Goal: Use online tool/utility: Utilize a website feature to perform a specific function

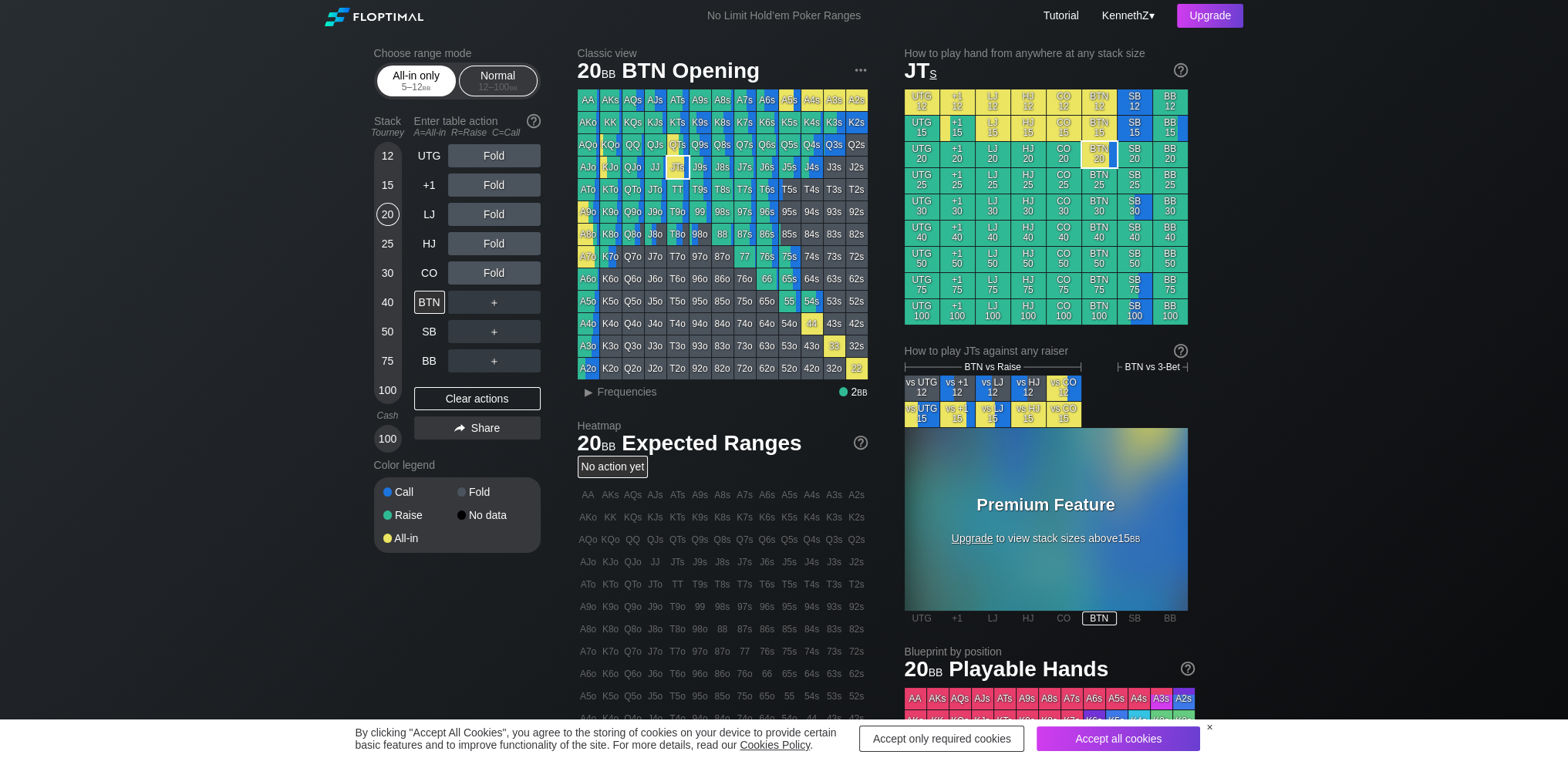
click at [405, 74] on div "All-in only 5 – 12 bb" at bounding box center [416, 81] width 71 height 29
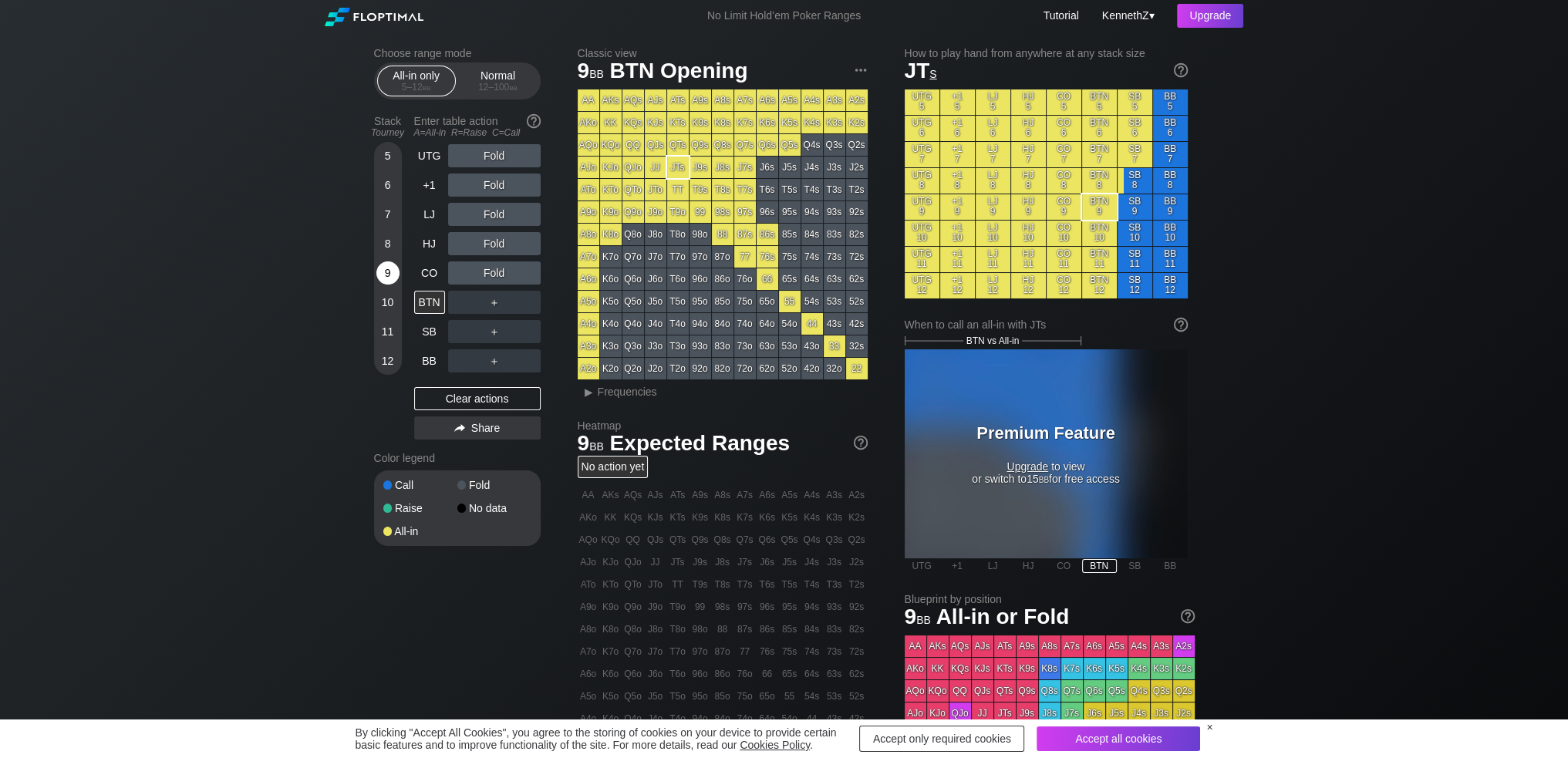
click at [386, 273] on div "9" at bounding box center [388, 273] width 23 height 23
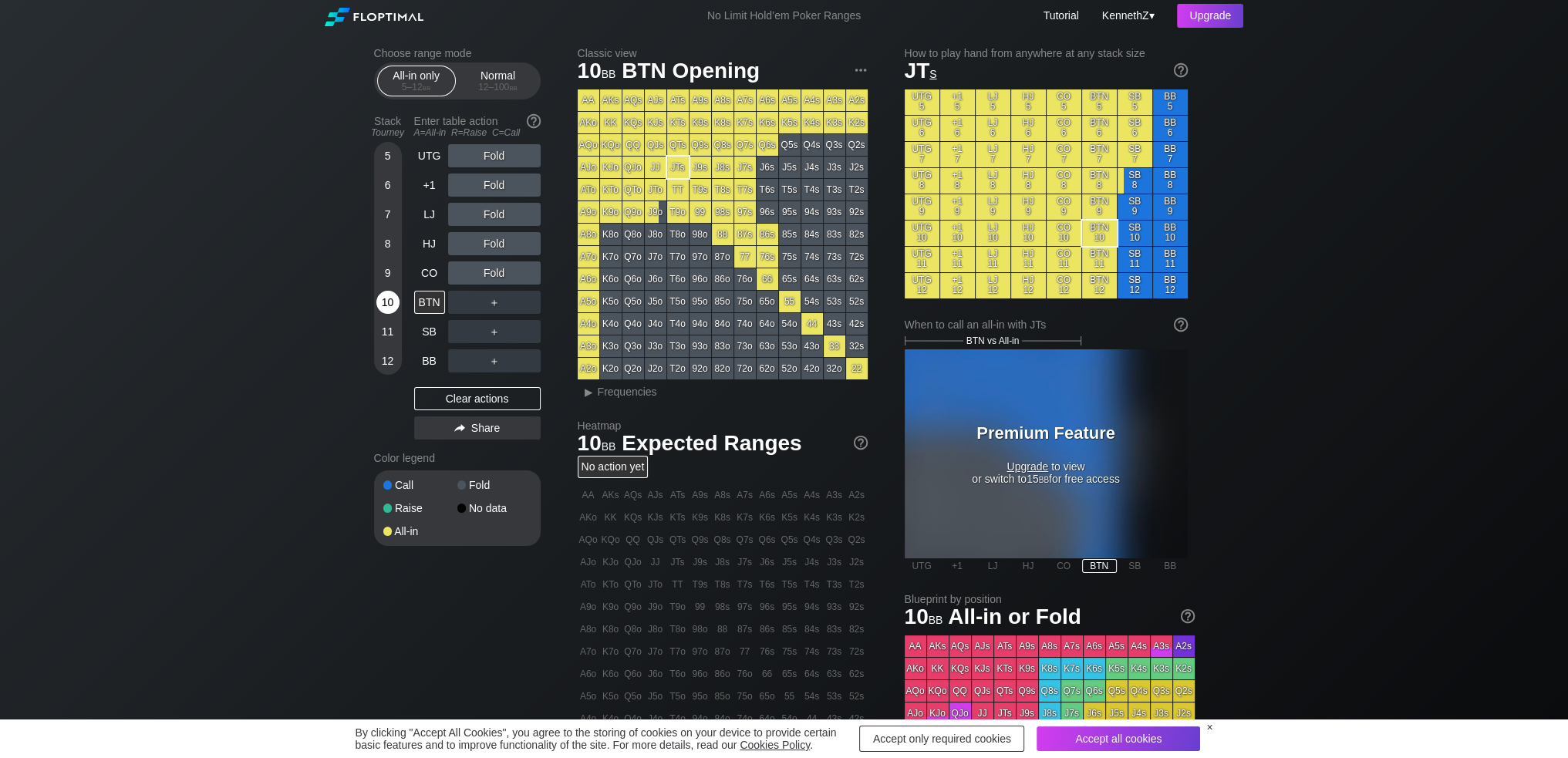
click at [388, 311] on div "10" at bounding box center [388, 303] width 23 height 23
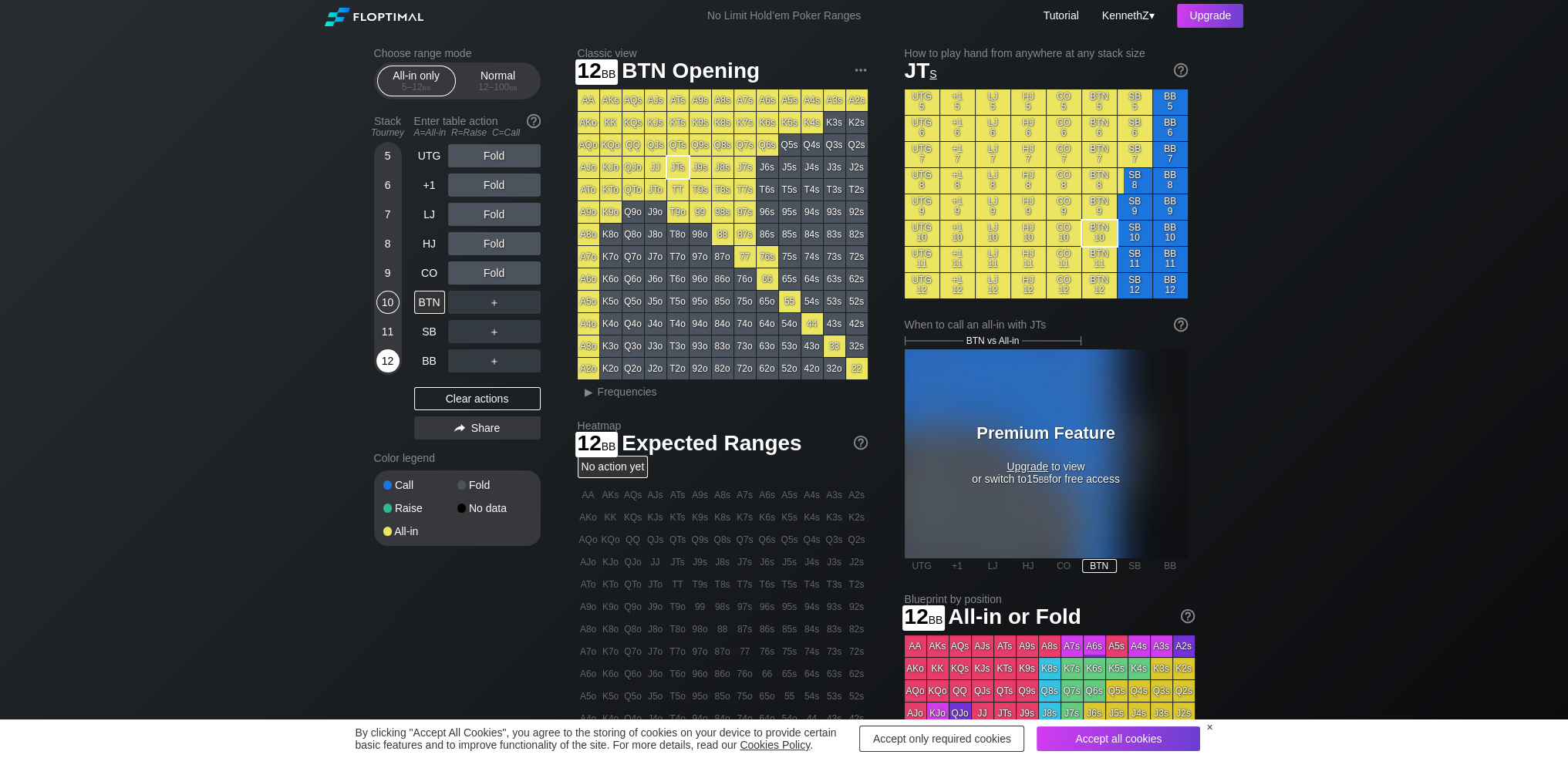
click at [386, 367] on div "12" at bounding box center [388, 361] width 23 height 23
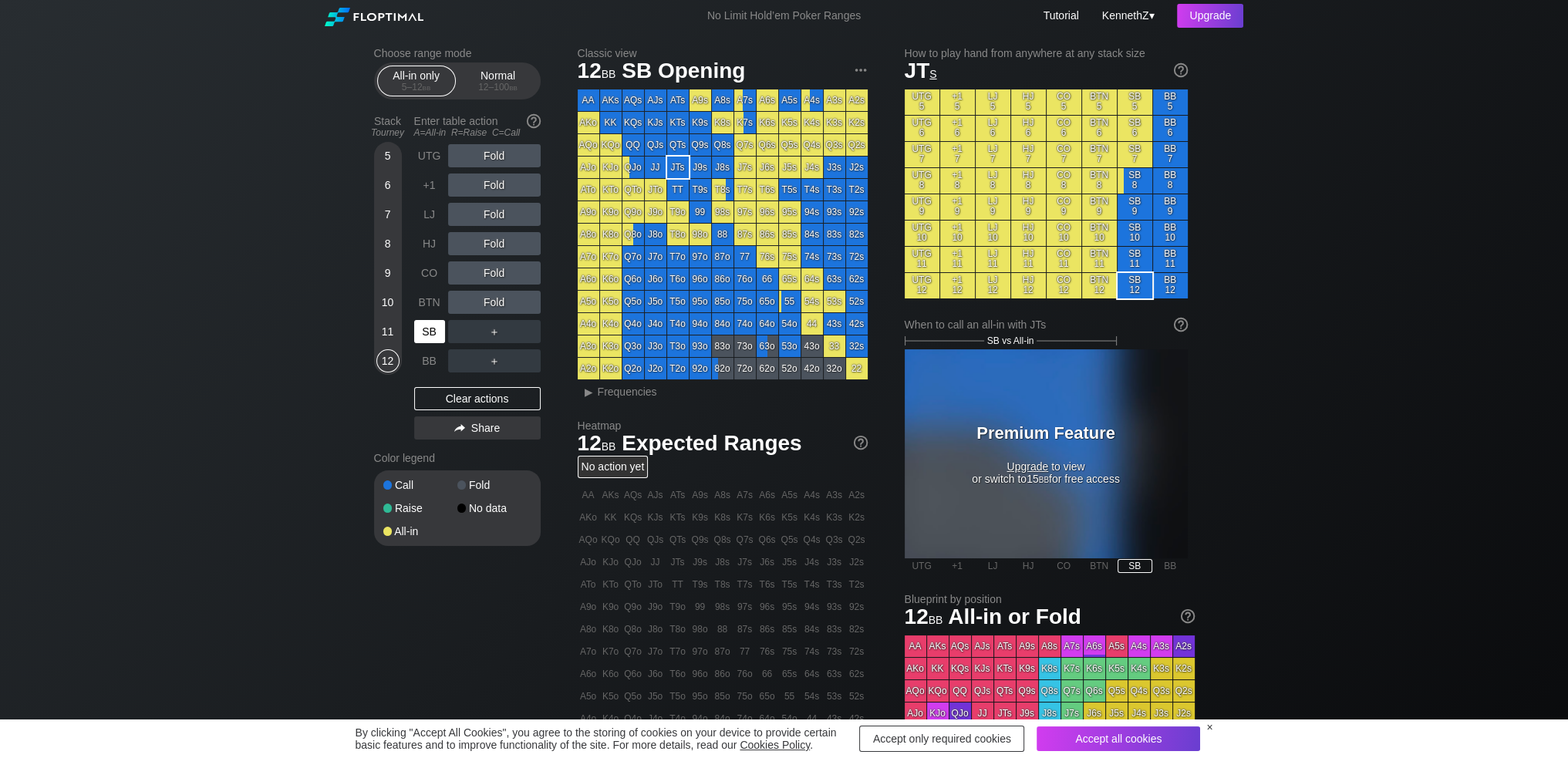
click at [435, 336] on div "SB" at bounding box center [429, 332] width 31 height 23
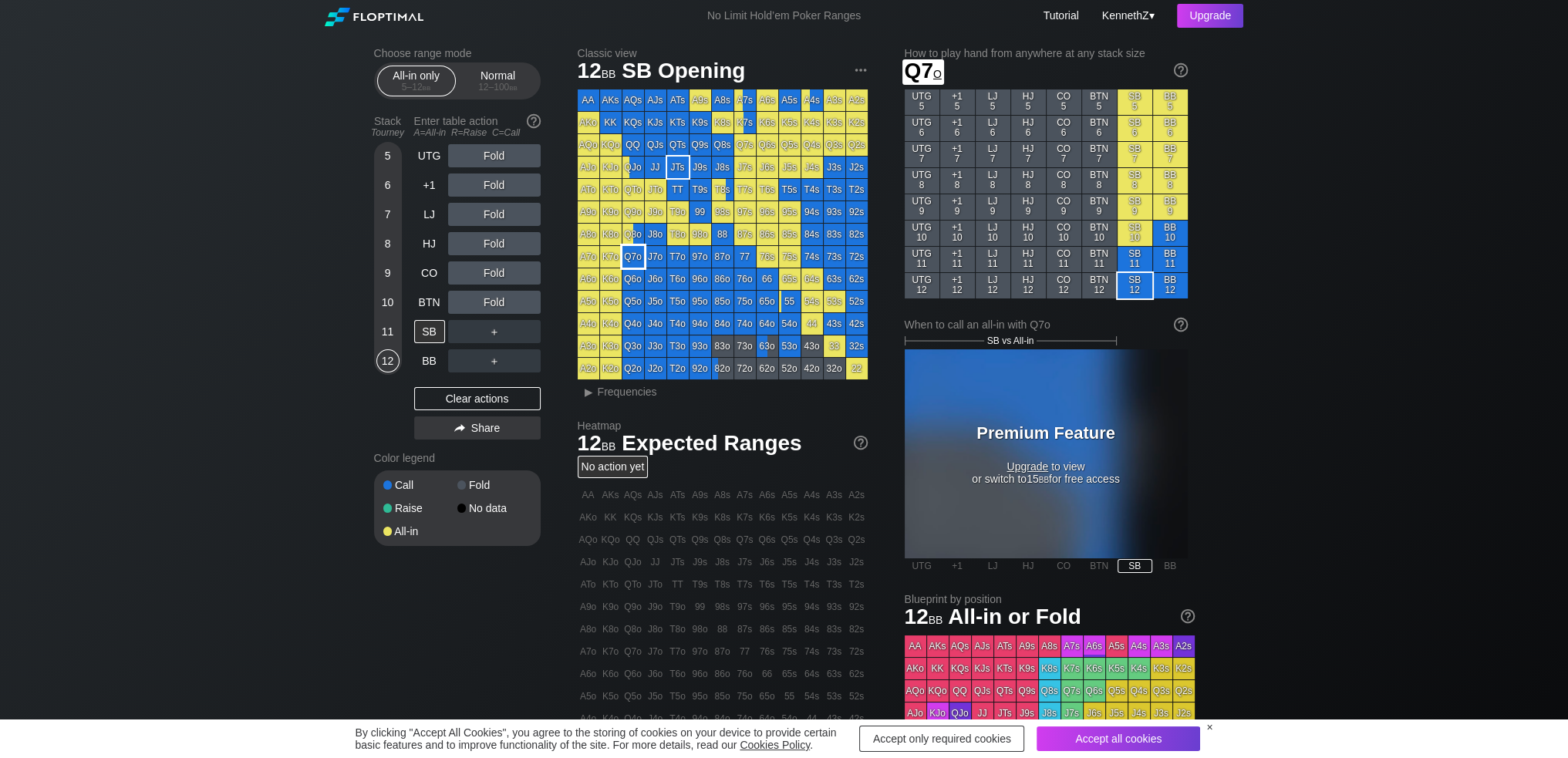
click at [631, 256] on div "Q7o" at bounding box center [633, 257] width 22 height 22
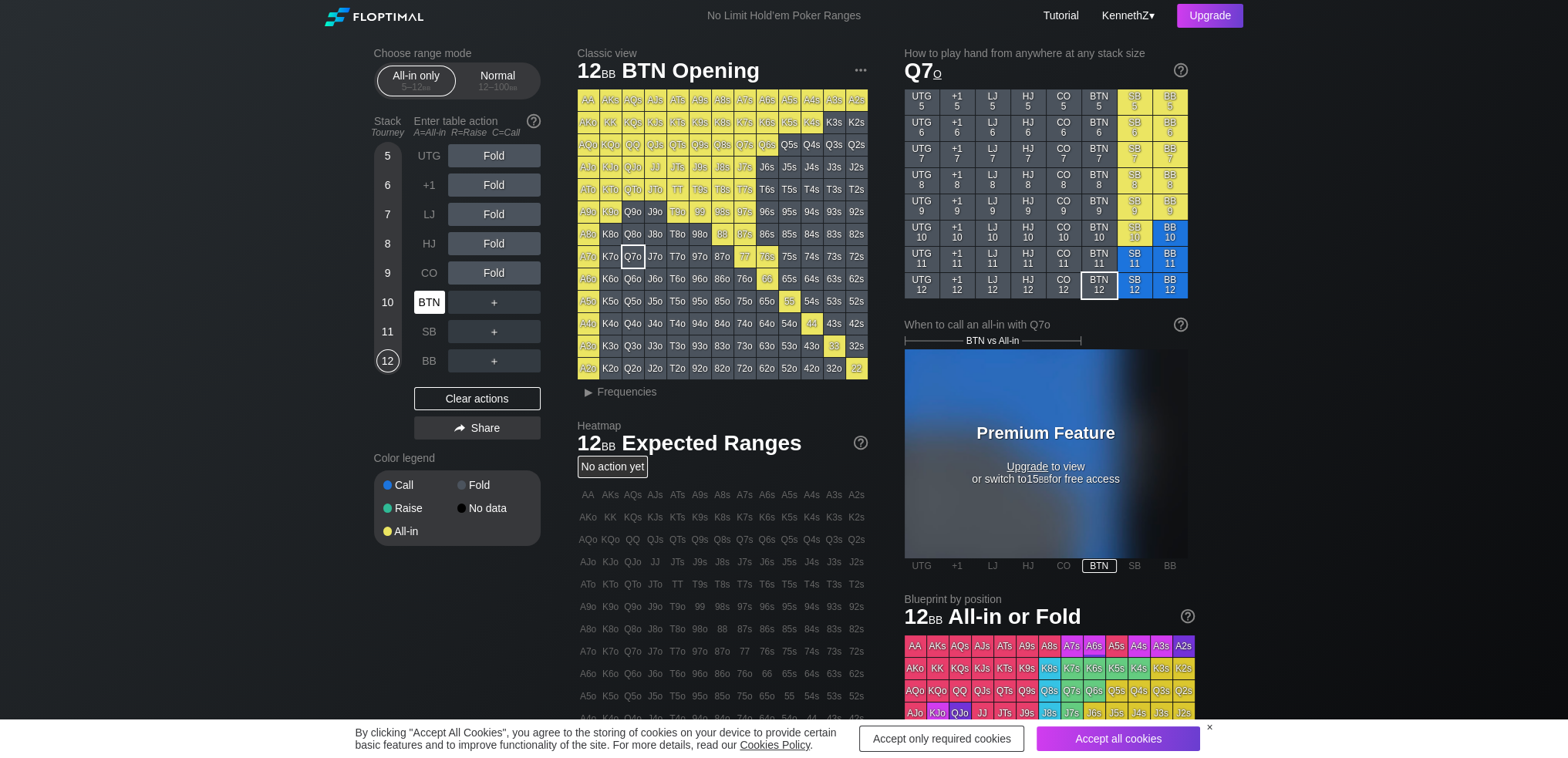
click at [425, 305] on div "BTN" at bounding box center [429, 303] width 31 height 23
